Goal: Check status: Check status

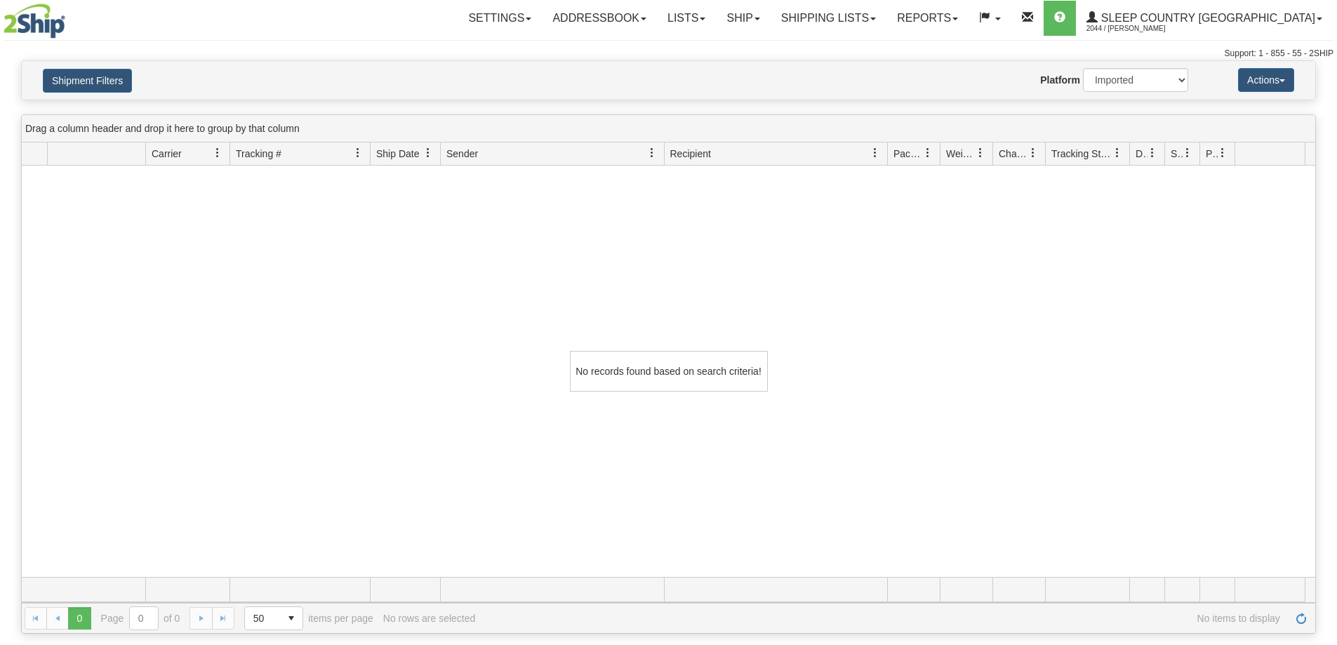
select select "1"
click at [886, 25] on link "Shipping lists" at bounding box center [829, 18] width 116 height 35
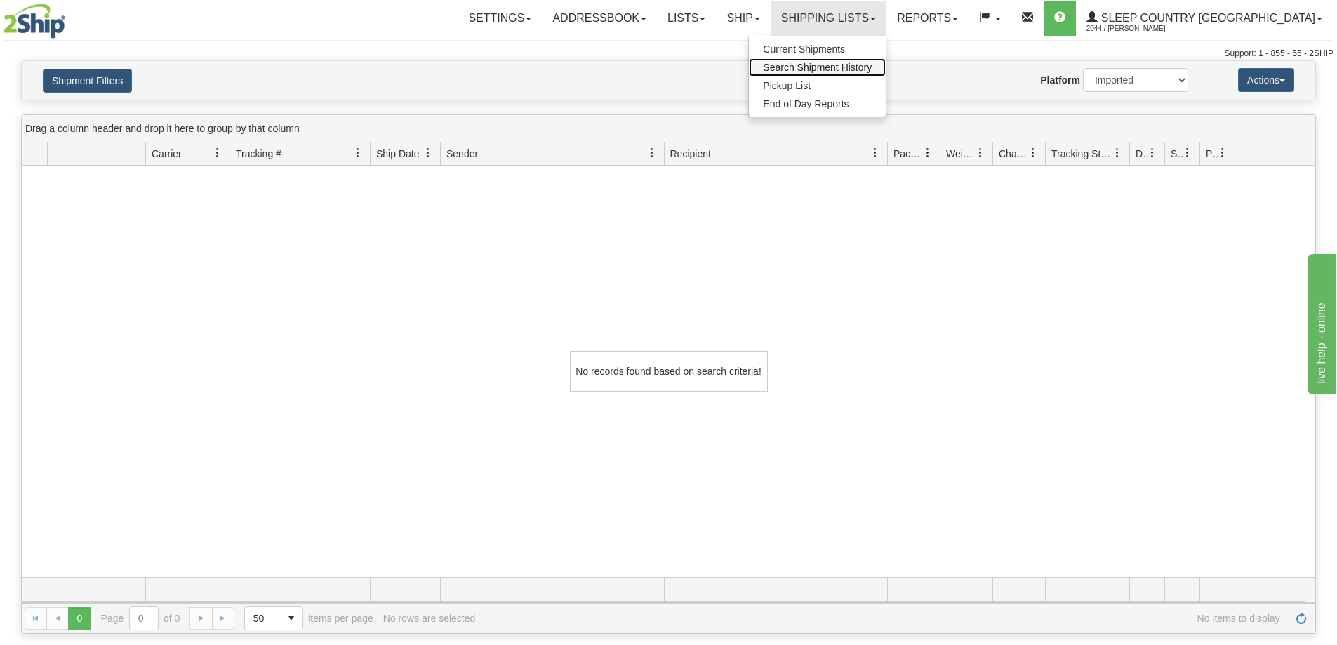
click at [872, 64] on span "Search Shipment History" at bounding box center [817, 67] width 109 height 11
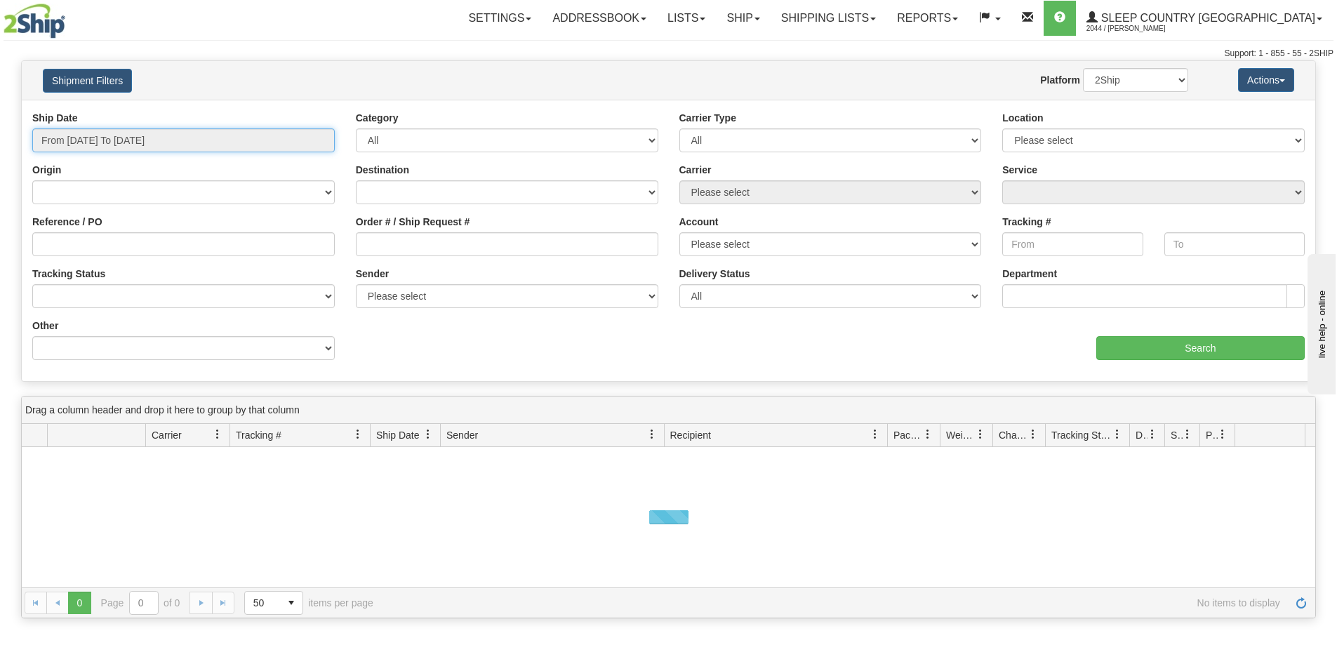
drag, startPoint x: 0, startPoint y: 0, endPoint x: 94, endPoint y: 163, distance: 188.0
click at [91, 153] on body "Upgrade Account Cancel Toggle navigation Settings New Recipients" at bounding box center [668, 322] width 1337 height 645
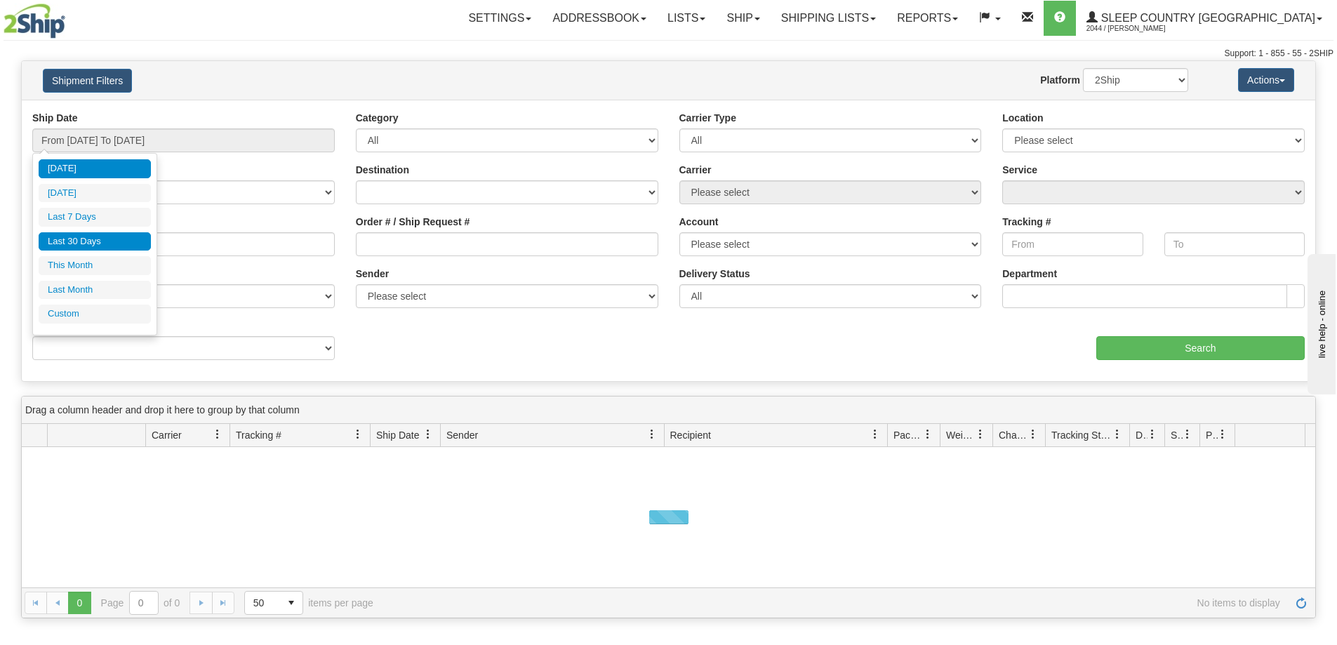
click at [95, 246] on li "Last 30 Days" at bounding box center [95, 241] width 112 height 19
type input "From [DATE] To [DATE]"
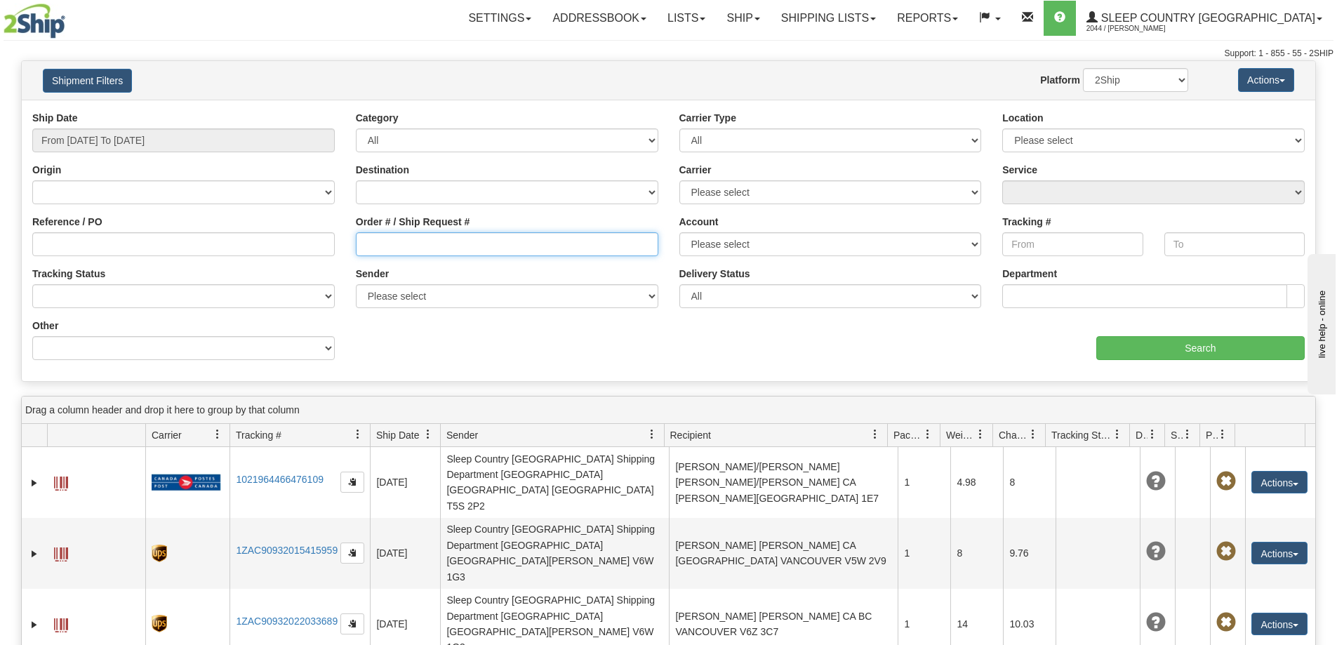
click at [423, 241] on input "Order # / Ship Request #" at bounding box center [507, 244] width 302 height 24
paste input "9002H977346"
type input "9002H977346"
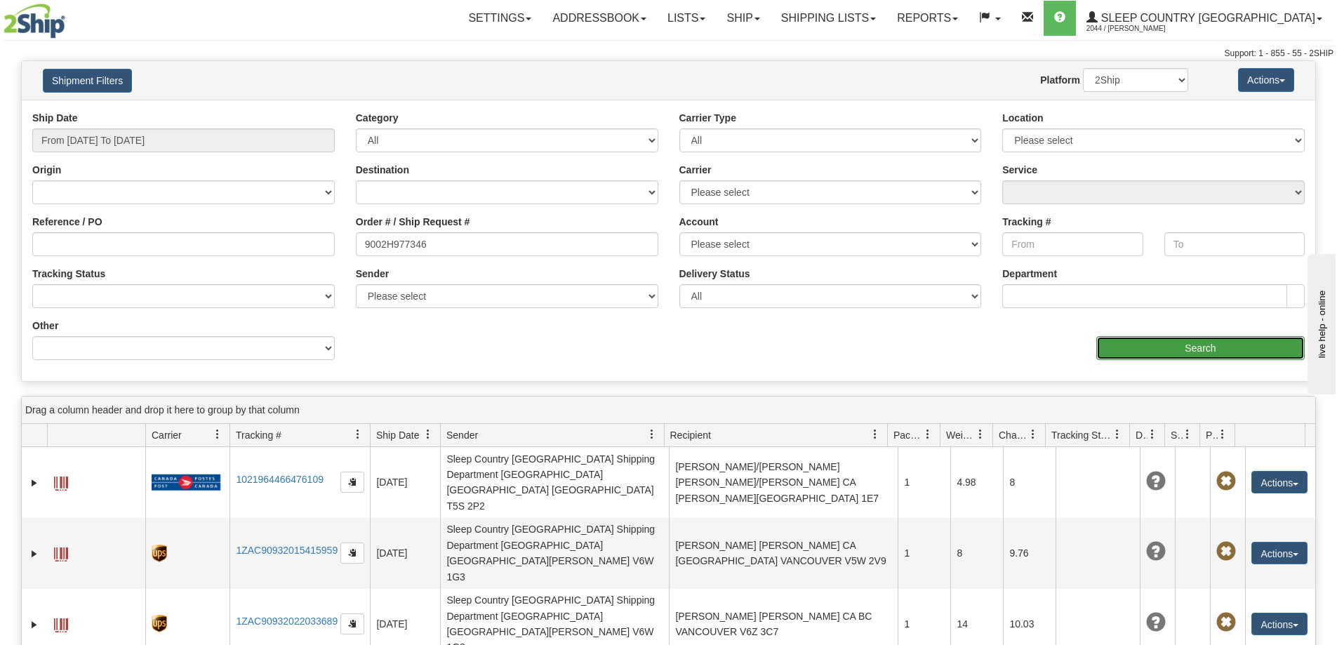
click at [1157, 340] on input "Search" at bounding box center [1200, 348] width 208 height 24
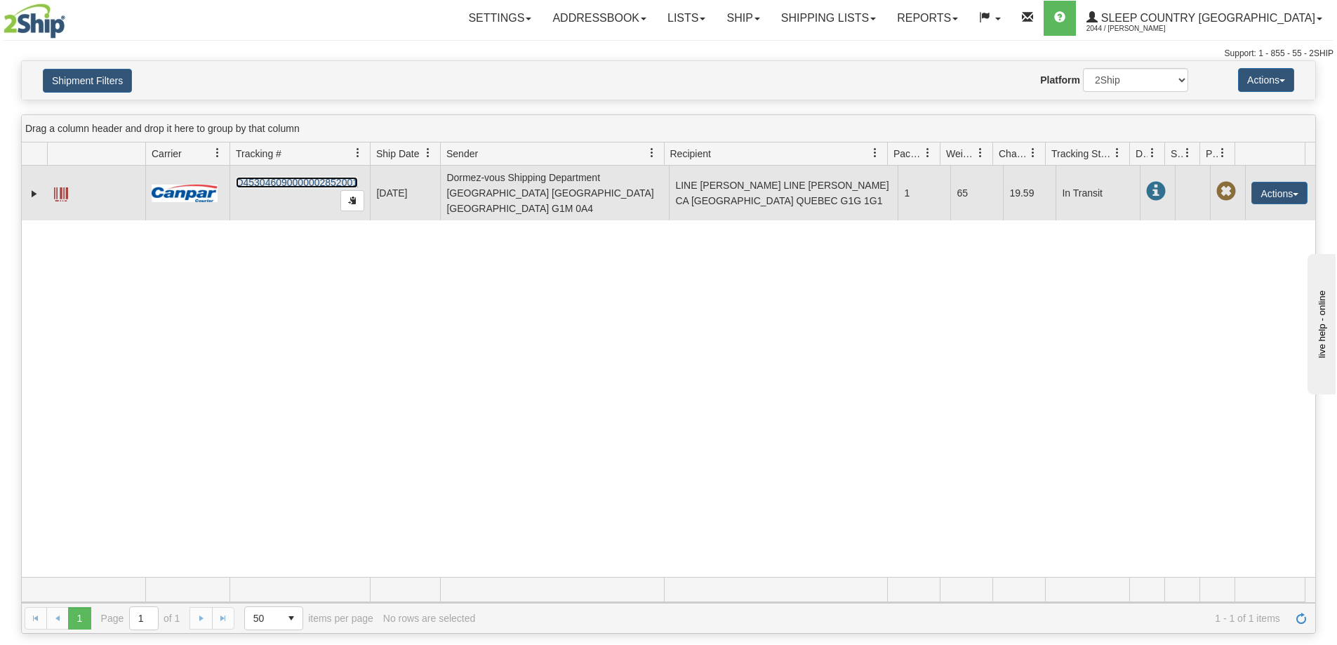
click at [273, 180] on link "D453046090000002852001" at bounding box center [297, 182] width 122 height 11
